Goal: Information Seeking & Learning: Learn about a topic

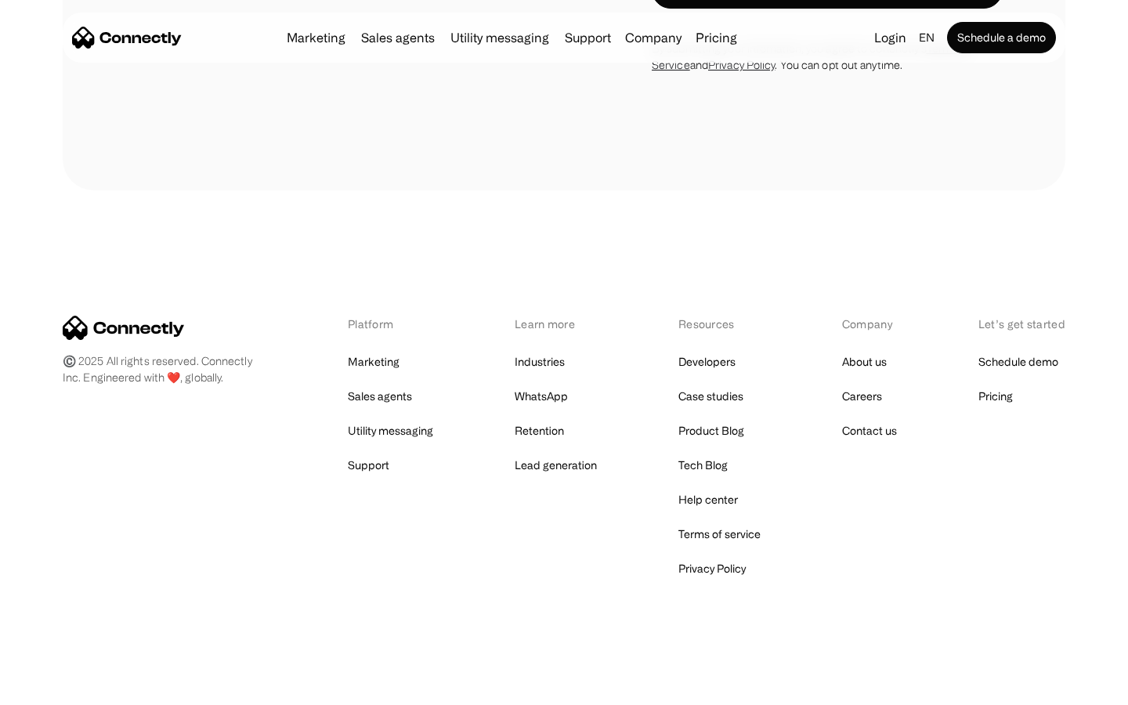
scroll to position [1342, 0]
